Goal: Task Accomplishment & Management: Manage account settings

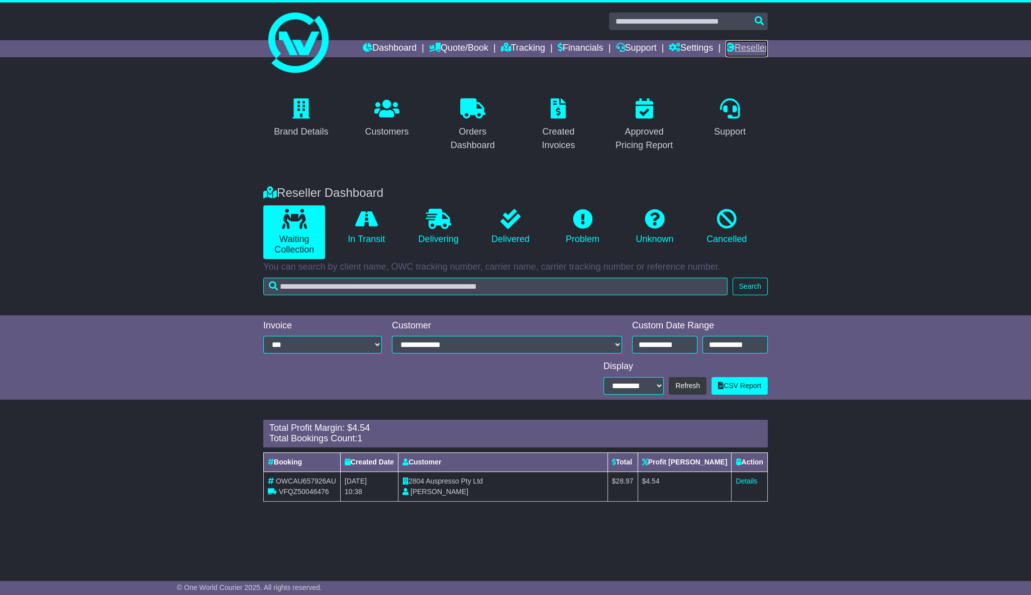
click at [745, 49] on link "Reseller" at bounding box center [746, 48] width 42 height 17
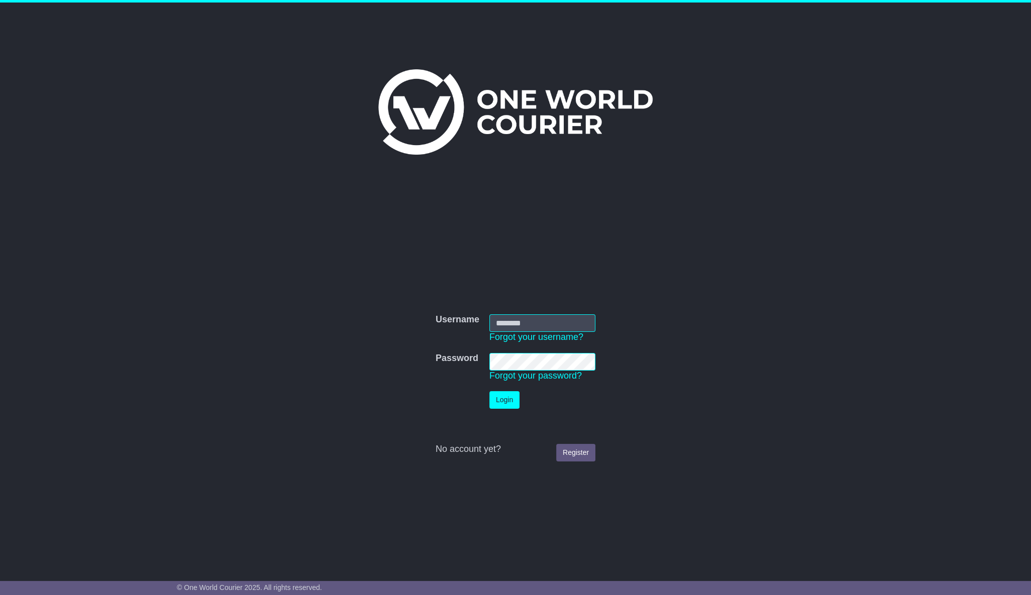
type input "**********"
drag, startPoint x: 500, startPoint y: 400, endPoint x: 493, endPoint y: 392, distance: 10.7
click at [500, 399] on button "Login" at bounding box center [504, 400] width 30 height 18
